Goal: Find specific page/section: Find specific page/section

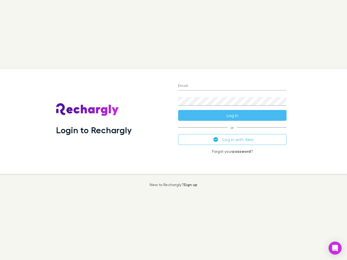
click at [173, 130] on div "Login to Rechargly" at bounding box center [113, 121] width 122 height 105
click at [232, 86] on input "Email" at bounding box center [232, 86] width 108 height 9
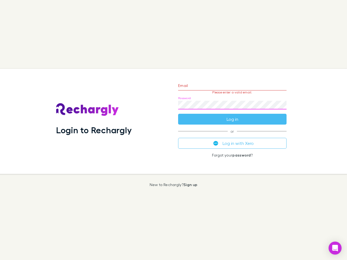
click at [232, 115] on form "Email Please enter a valid email. Password Log in" at bounding box center [232, 100] width 108 height 47
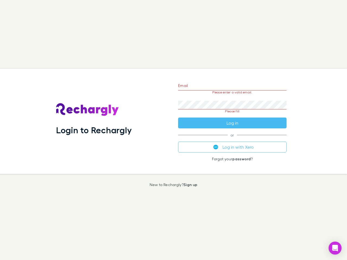
click at [232, 139] on div "Email Please enter a valid email. Password Please fill Log in or Log in with Xe…" at bounding box center [232, 121] width 117 height 105
click at [335, 248] on icon "Open Intercom Messenger" at bounding box center [335, 248] width 6 height 7
